Goal: Information Seeking & Learning: Learn about a topic

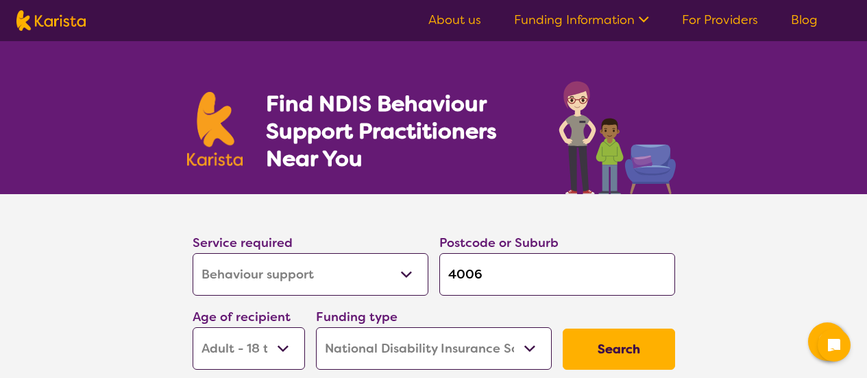
select select "Behaviour support"
select select "AD"
select select "NDIS"
select select "Behaviour support"
select select "AD"
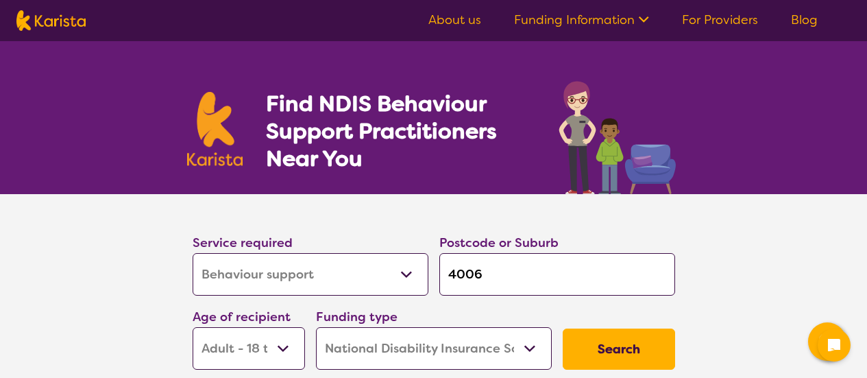
select select "NDIS"
click at [489, 271] on input "4006" at bounding box center [557, 274] width 236 height 43
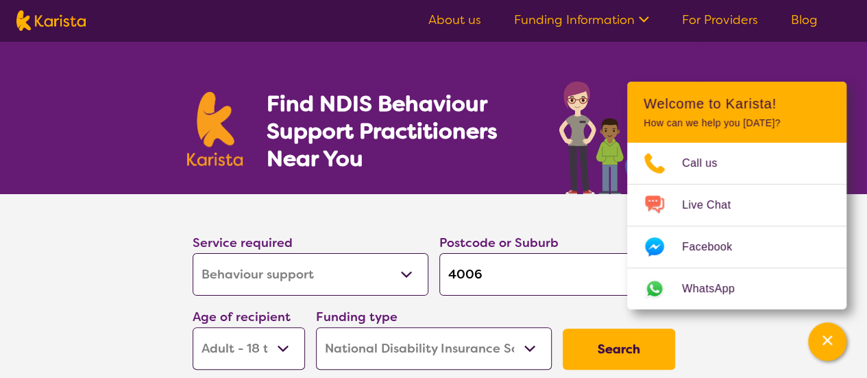
type input "400"
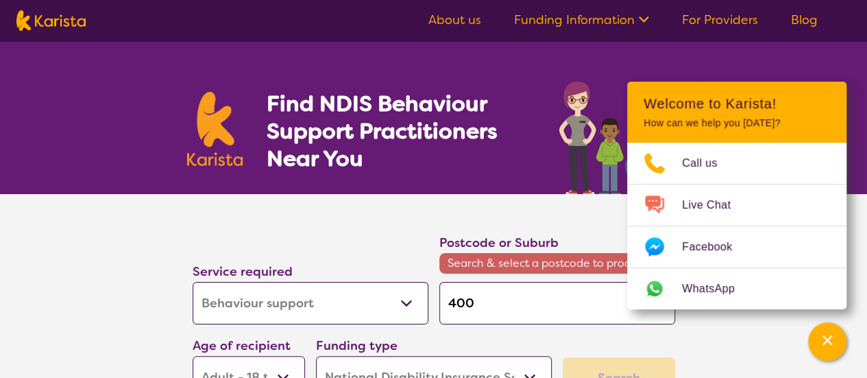
type input "40"
type input "4"
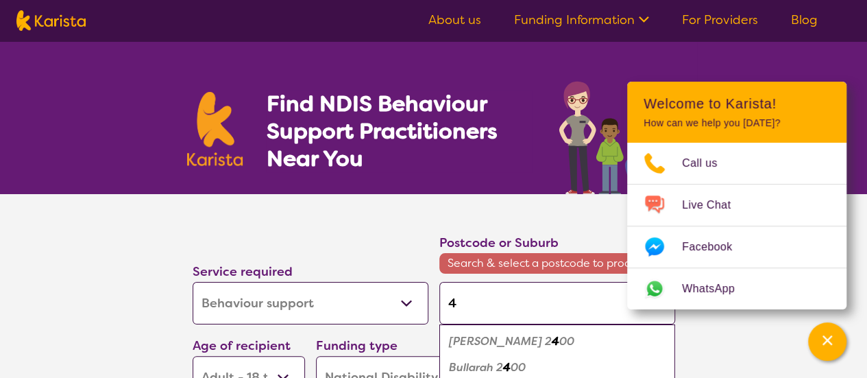
type input "41"
type input "412"
type input "4122"
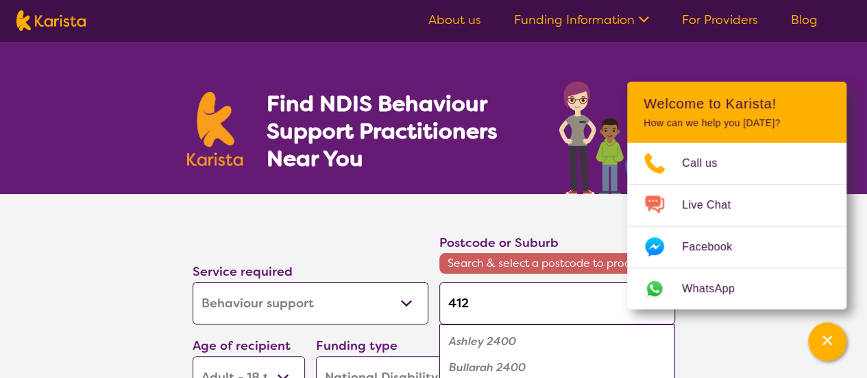
type input "4122"
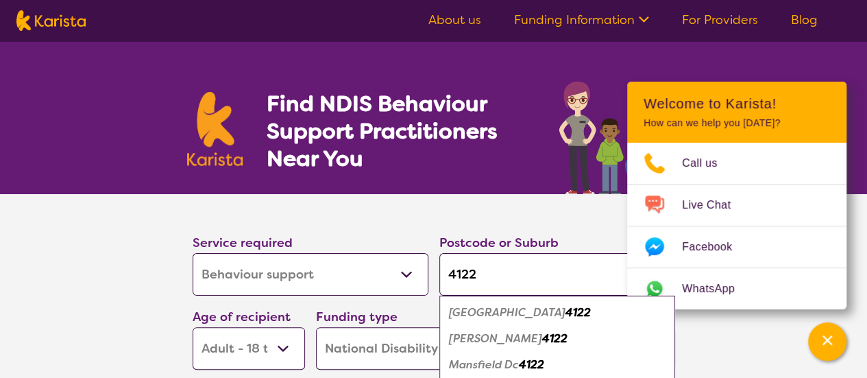
type input "4122"
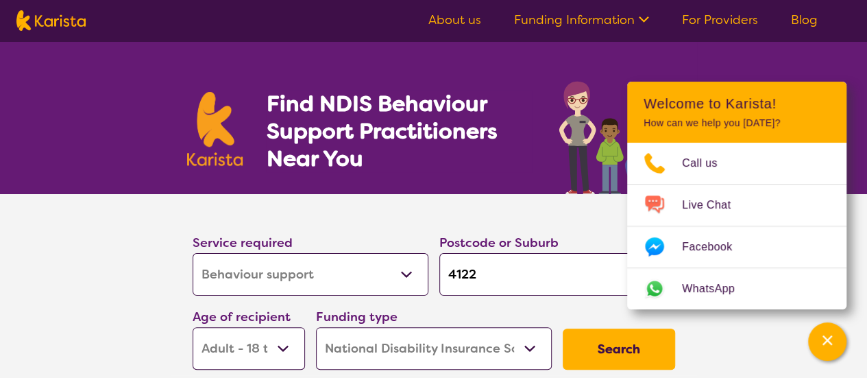
click at [286, 350] on select "Early Childhood - 0 to 9 Child - 10 to 11 Adolescent - 12 to 17 Adult - 18 to 6…" at bounding box center [249, 348] width 112 height 43
select select "EC"
click at [193, 327] on select "Early Childhood - 0 to 9 Child - 10 to 11 Adolescent - 12 to 17 Adult - 18 to 6…" at bounding box center [249, 348] width 112 height 43
select select "EC"
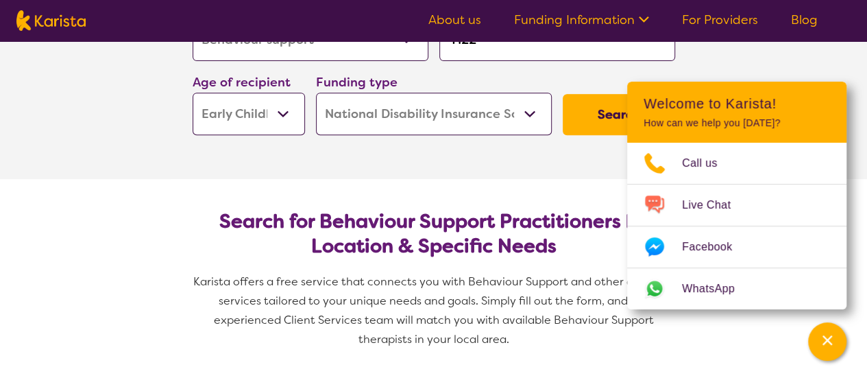
scroll to position [247, 0]
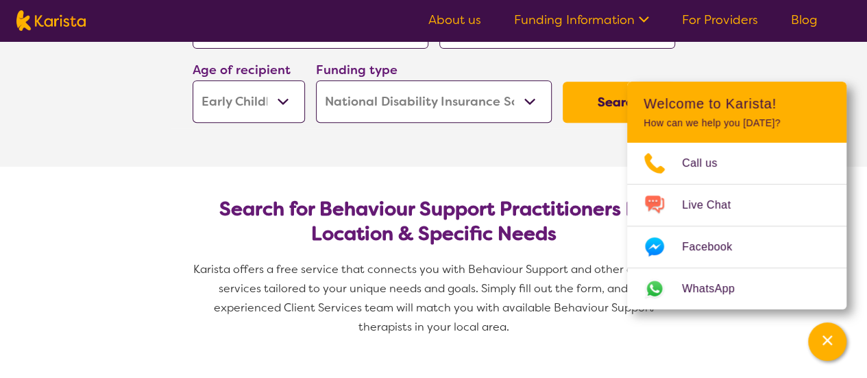
click at [585, 98] on button "Search" at bounding box center [619, 102] width 112 height 41
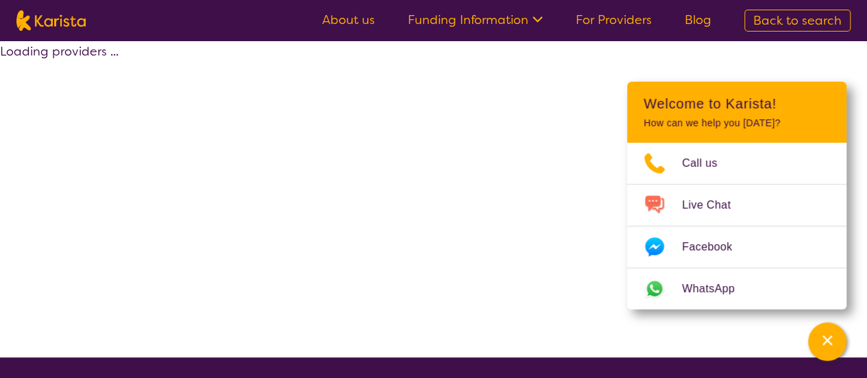
select select "by_score"
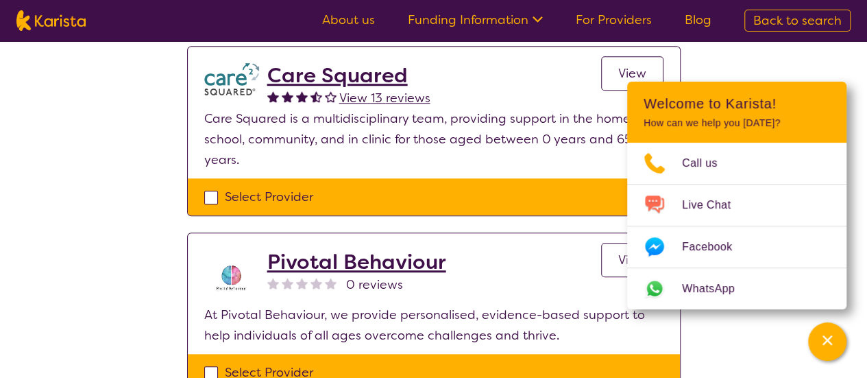
scroll to position [585, 0]
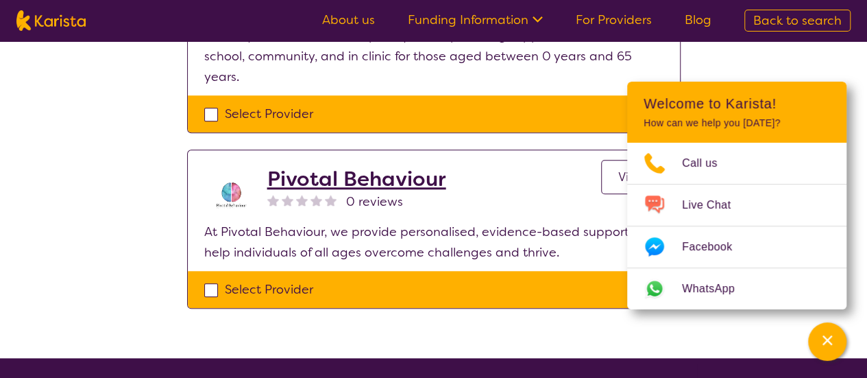
click at [340, 167] on h2 "Pivotal Behaviour" at bounding box center [356, 179] width 179 height 25
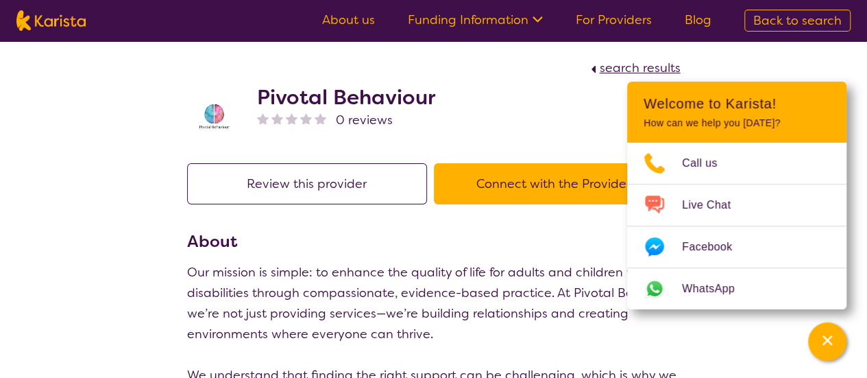
click at [347, 183] on button "Review this provider" at bounding box center [307, 183] width 240 height 41
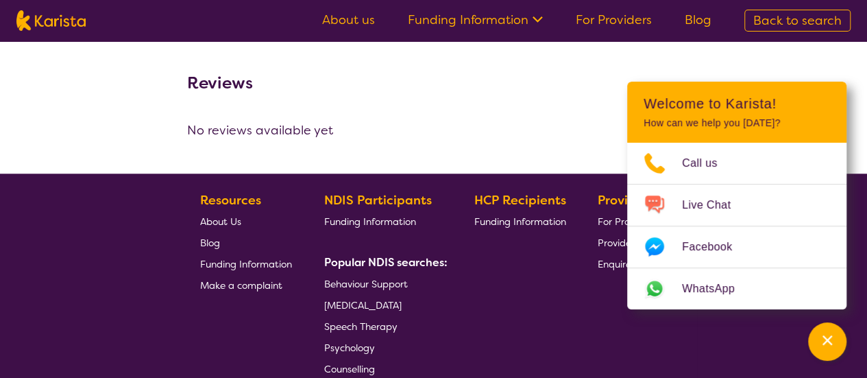
select select "by_score"
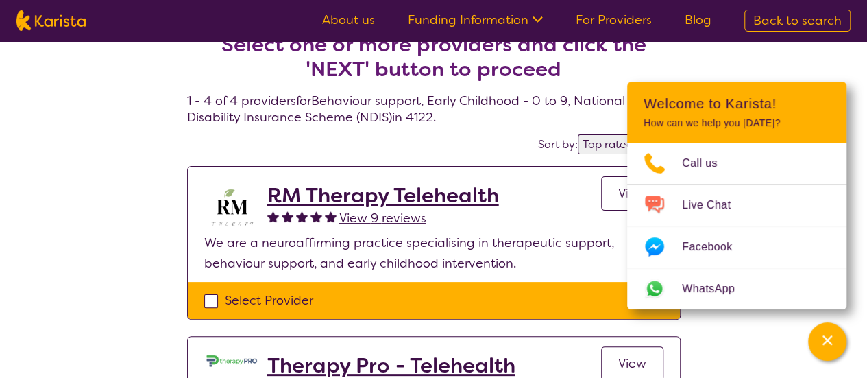
scroll to position [0, 0]
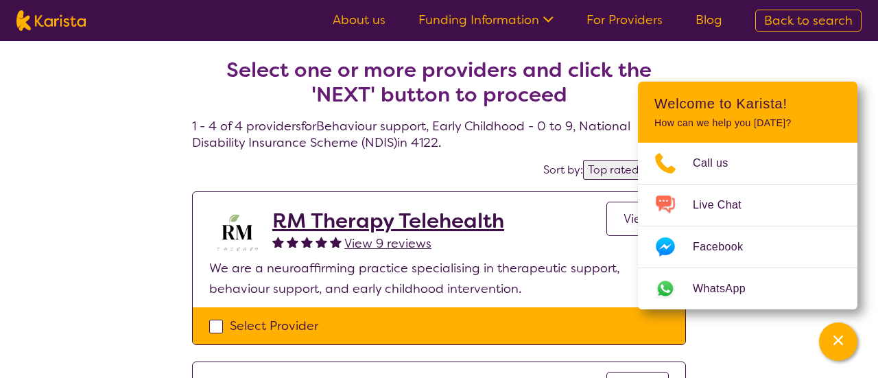
select select "Behaviour support"
select select "EC"
select select "NDIS"
select select "Behaviour support"
select select "EC"
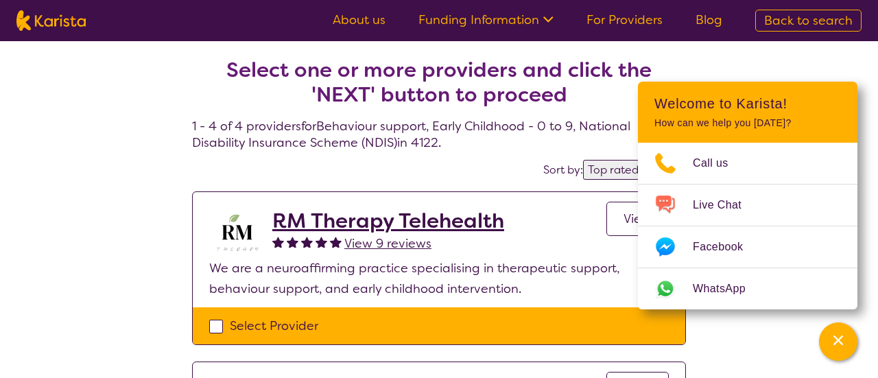
select select "NDIS"
